Goal: Transaction & Acquisition: Purchase product/service

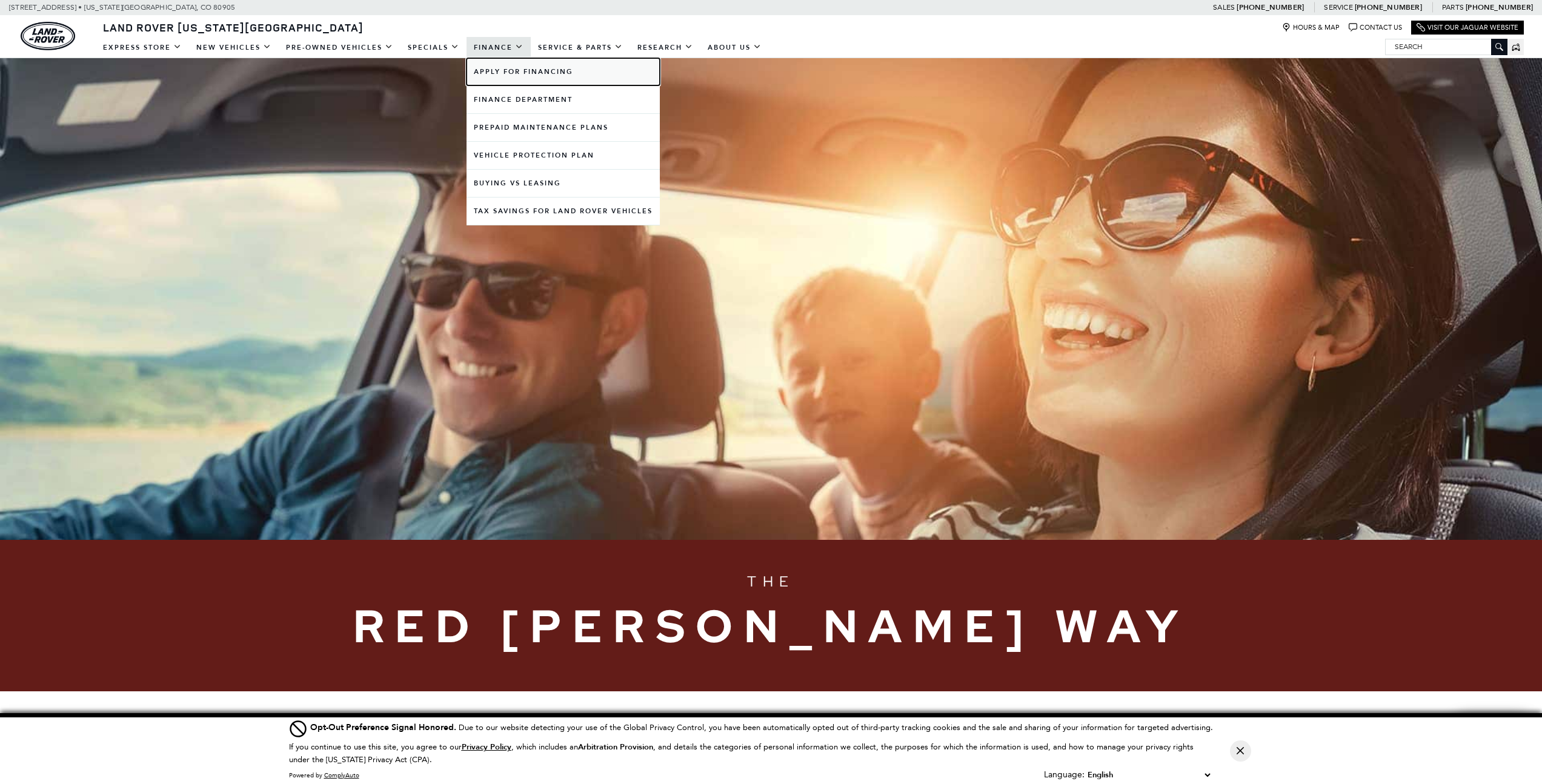
click at [507, 70] on link "Apply for Financing" at bounding box center [563, 71] width 193 height 27
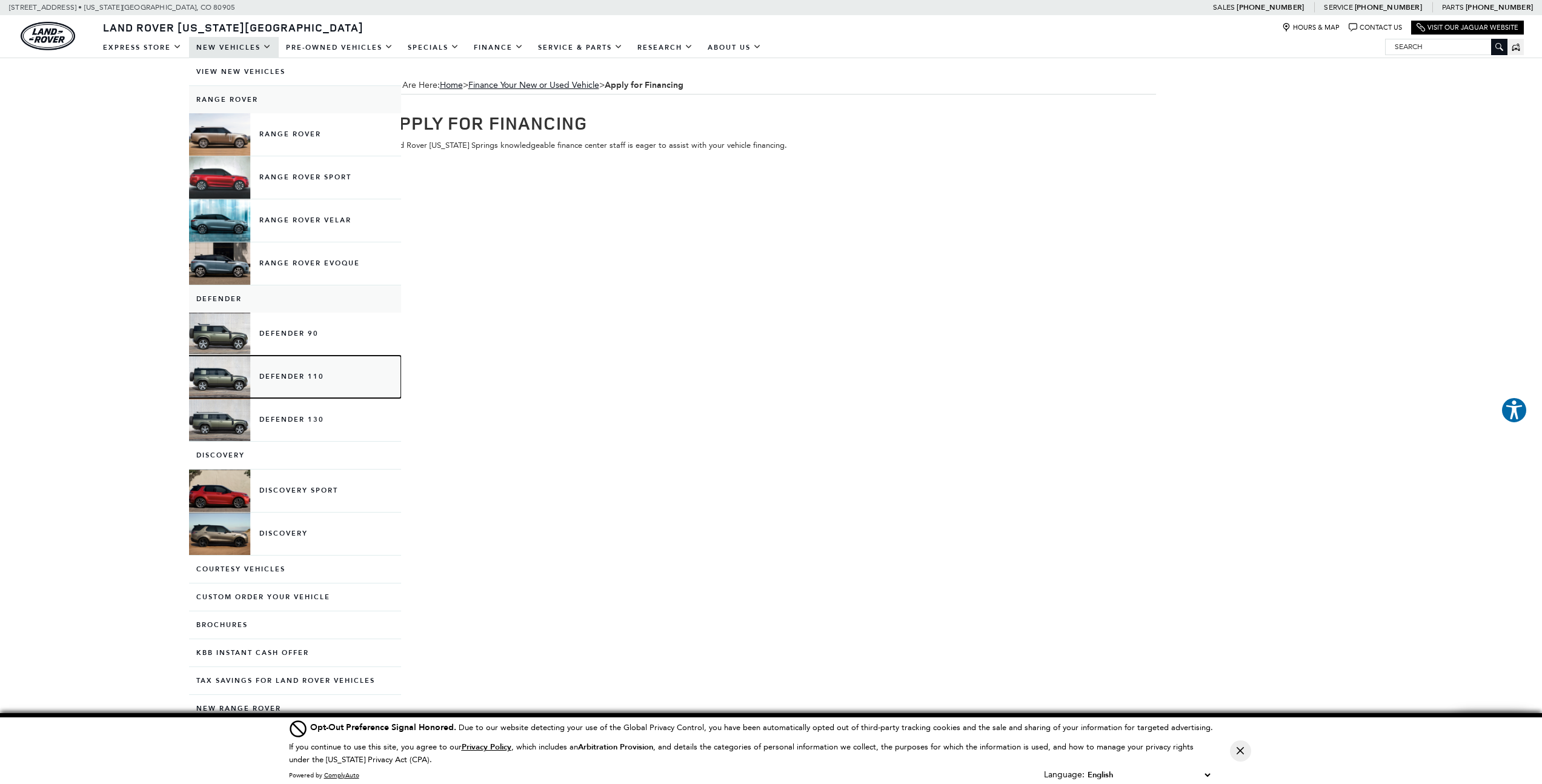
click at [276, 372] on link "Defender 110" at bounding box center [295, 377] width 212 height 42
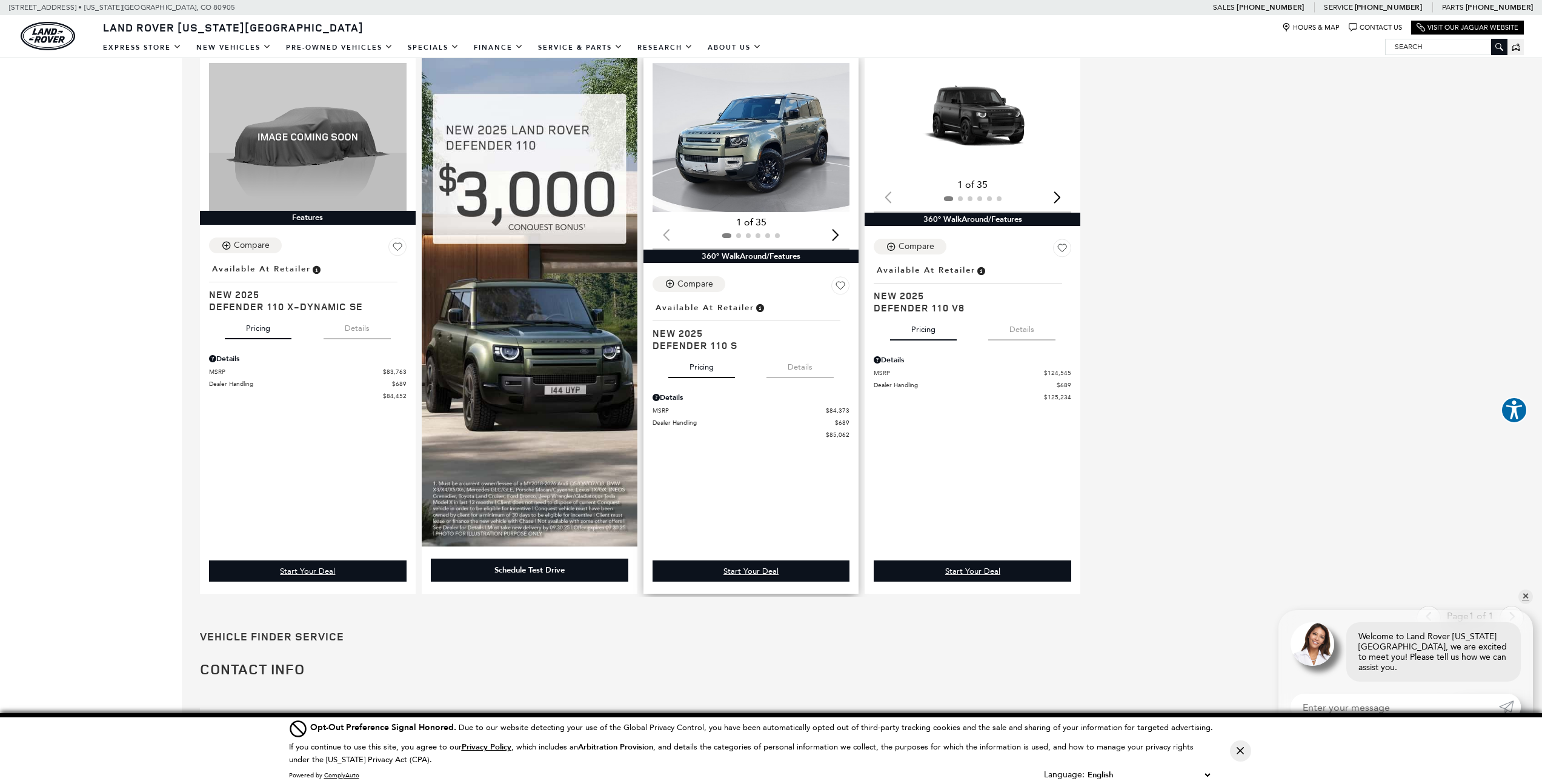
scroll to position [848, 0]
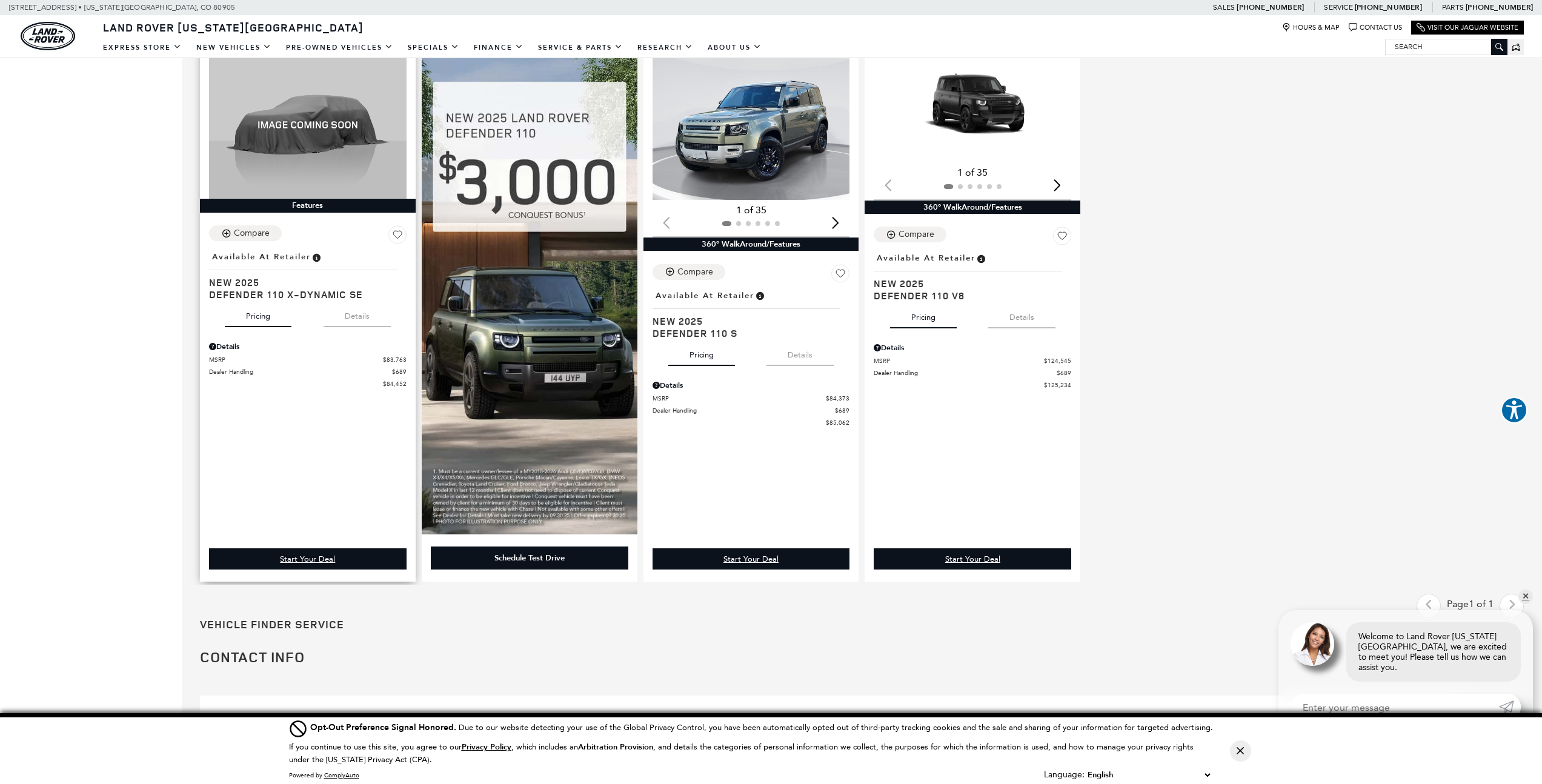
click at [365, 322] on button "Details" at bounding box center [357, 314] width 67 height 27
click at [247, 324] on button "Pricing" at bounding box center [258, 314] width 67 height 27
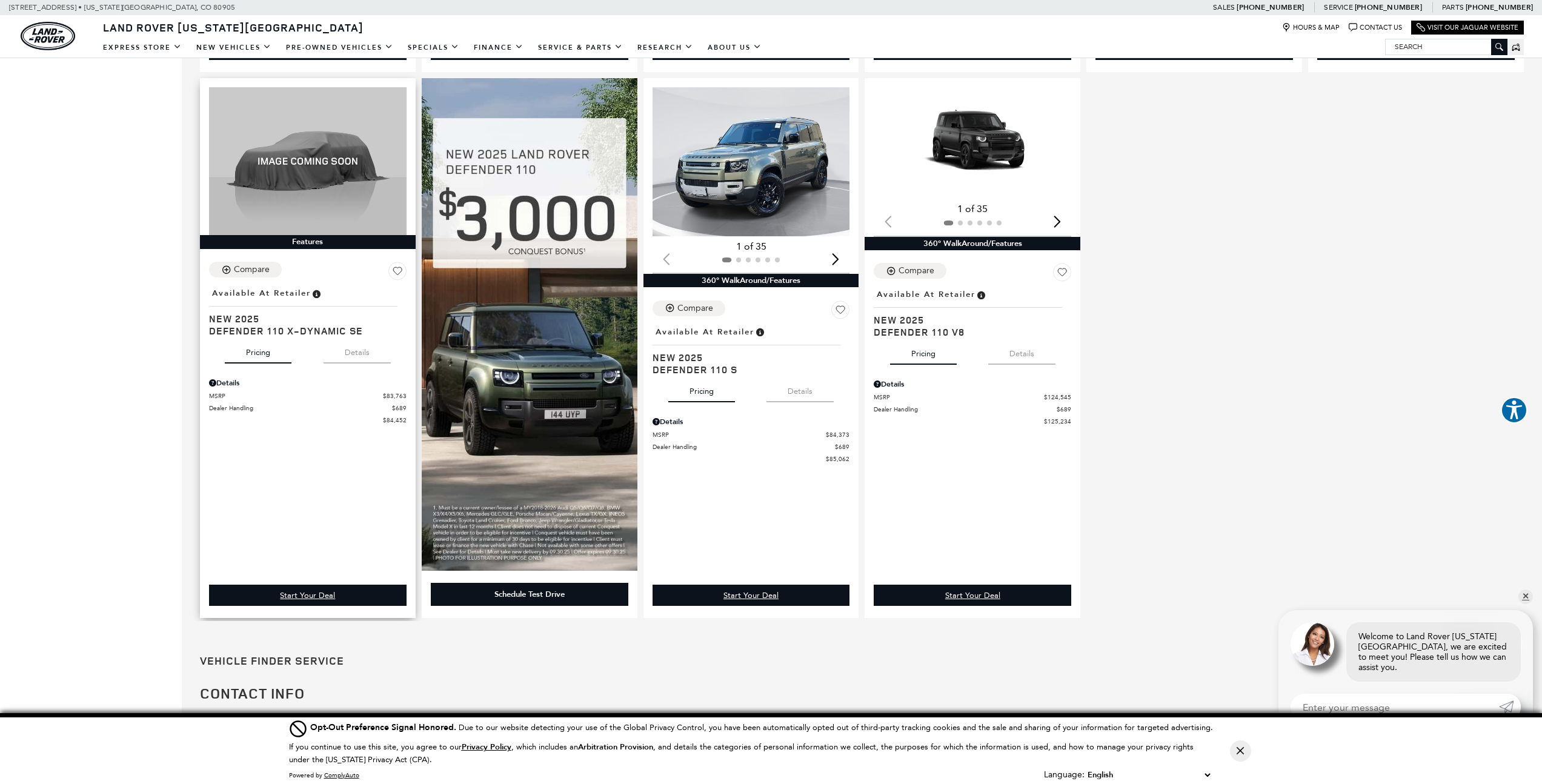
scroll to position [812, 0]
click at [307, 602] on link "Start Your Deal" at bounding box center [308, 594] width 198 height 21
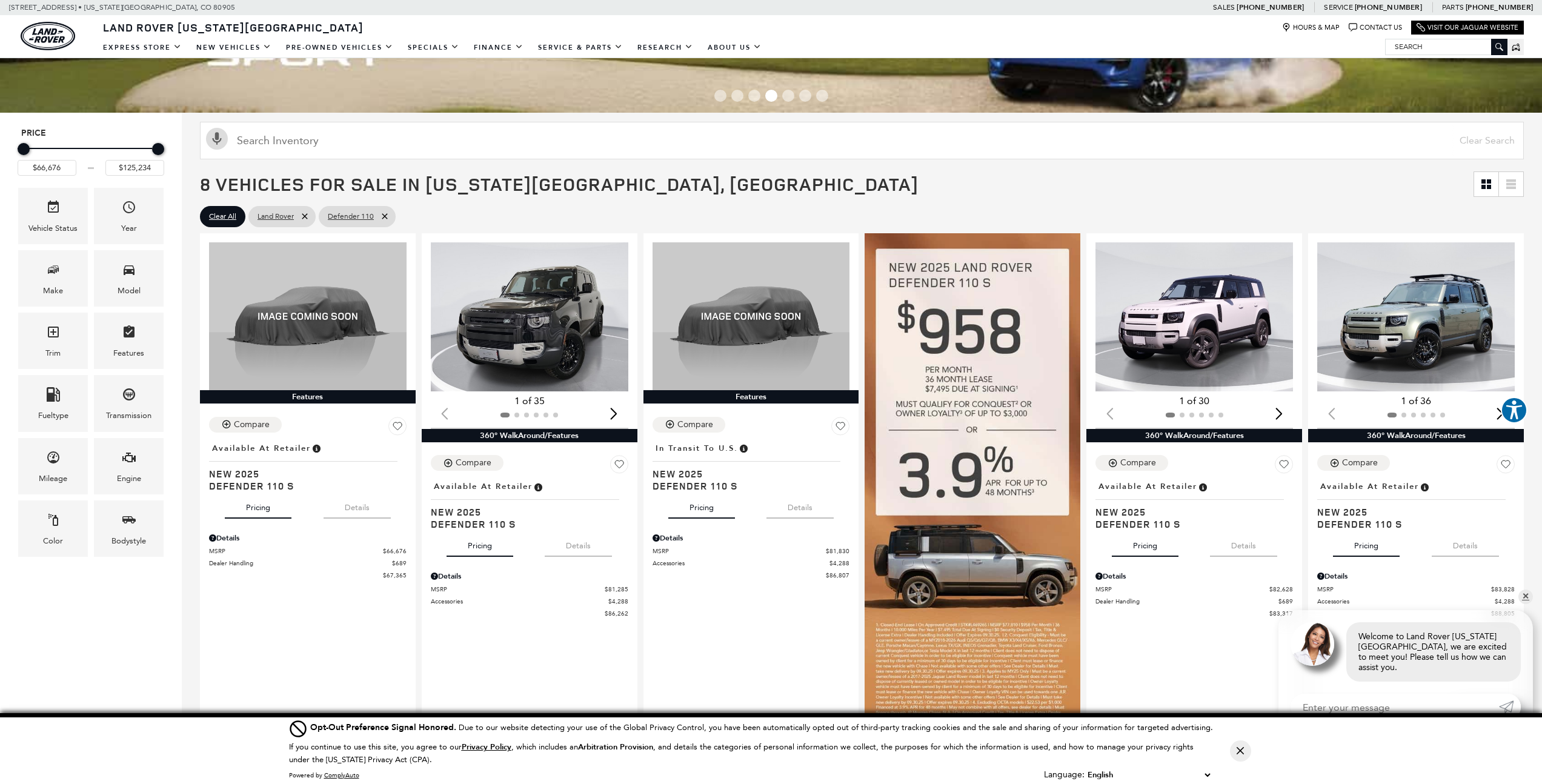
scroll to position [95, 0]
